Goal: Task Accomplishment & Management: Use online tool/utility

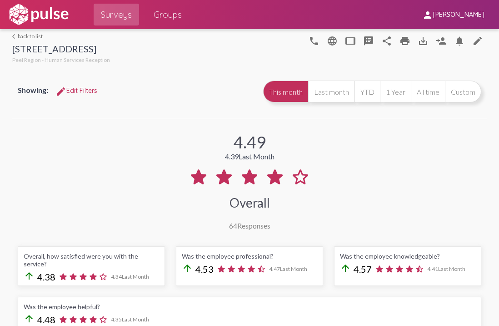
scroll to position [1500, 0]
